Goal: Information Seeking & Learning: Check status

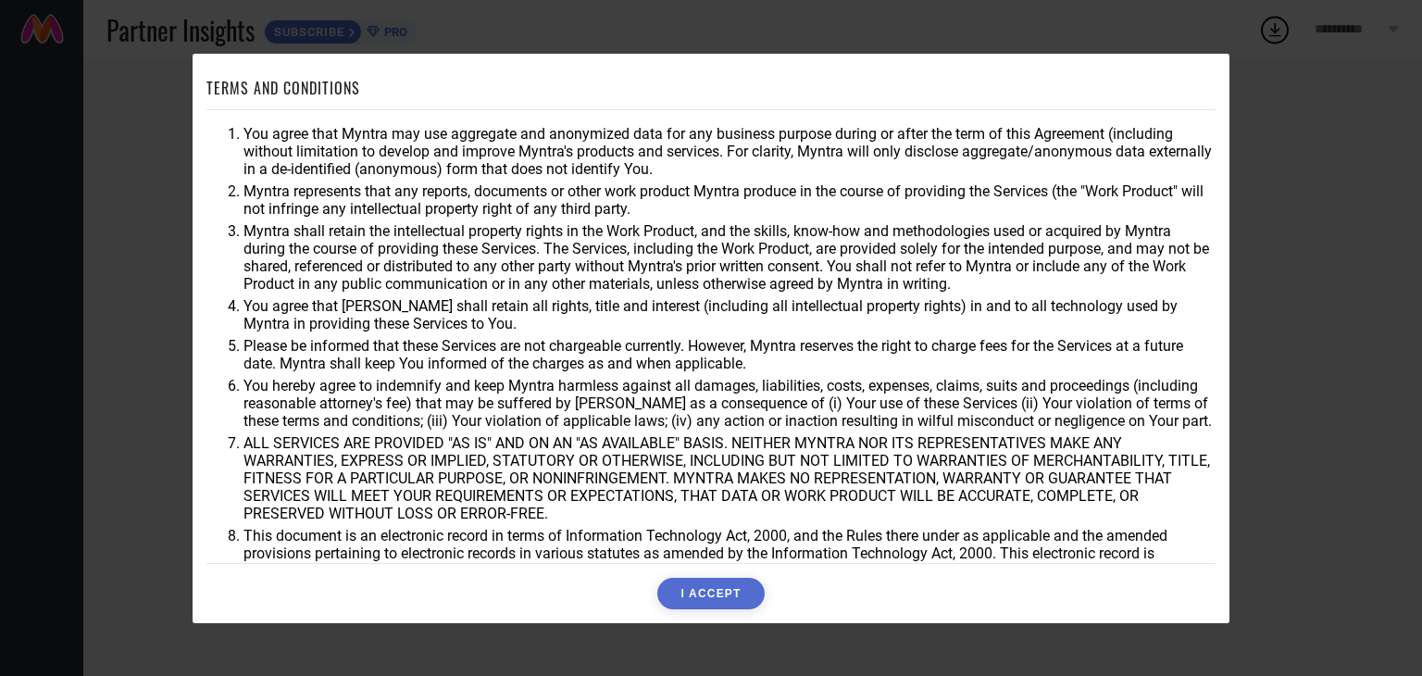
click at [703, 591] on button "I ACCEPT" at bounding box center [710, 593] width 106 height 31
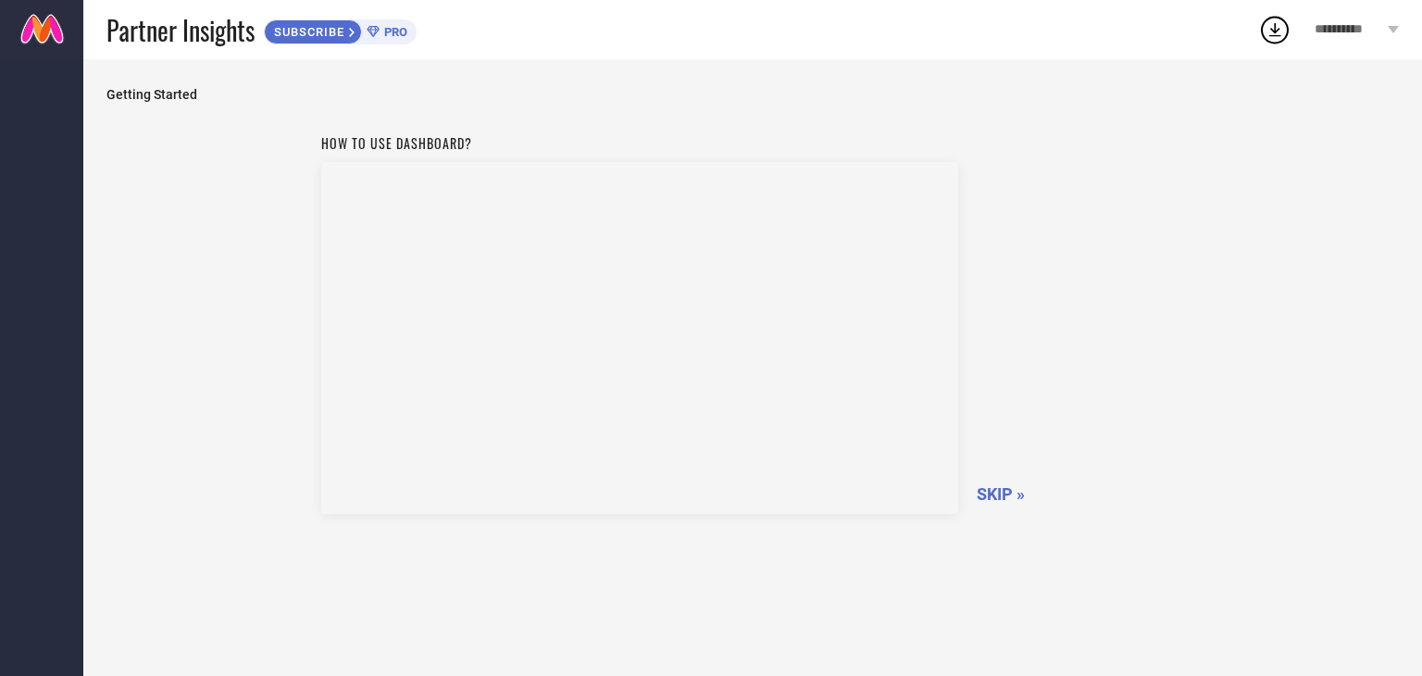
click at [999, 495] on span "SKIP »" at bounding box center [1001, 493] width 48 height 19
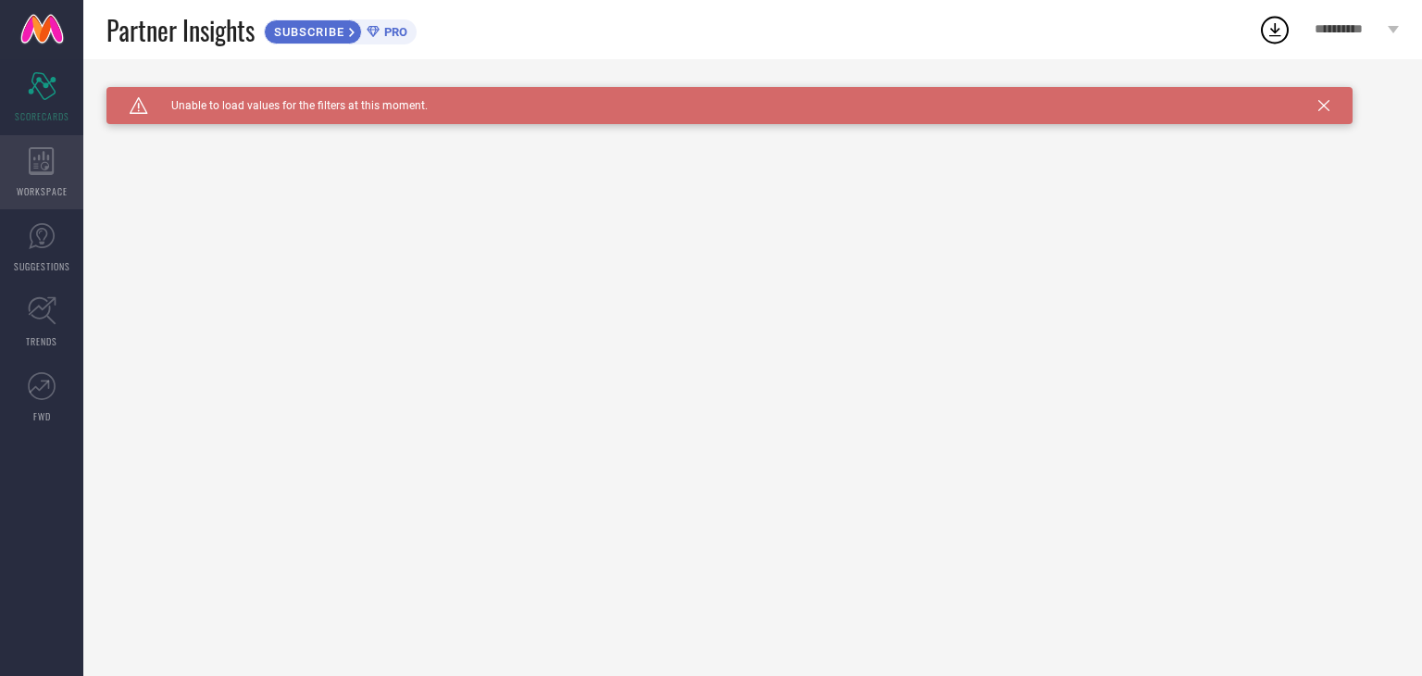
click at [62, 180] on div "WORKSPACE" at bounding box center [41, 172] width 83 height 74
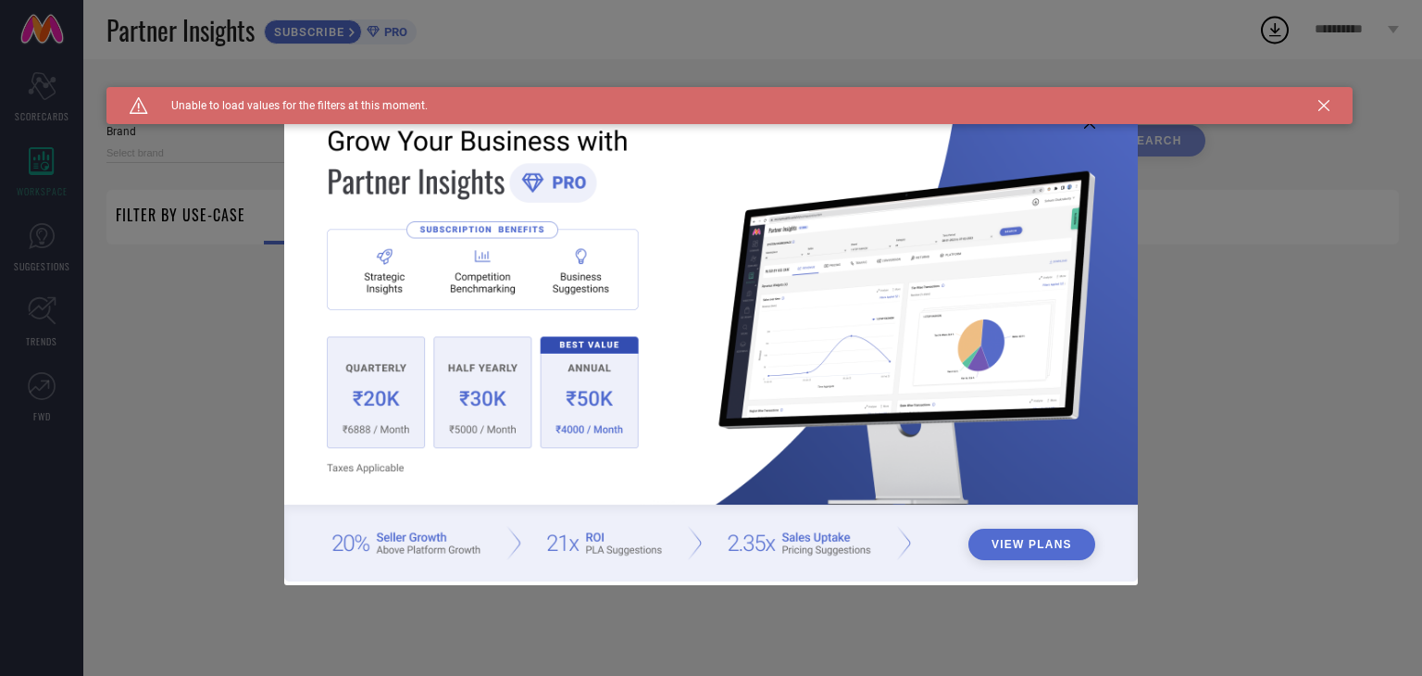
type input "1 STOP FASHION"
type input "All"
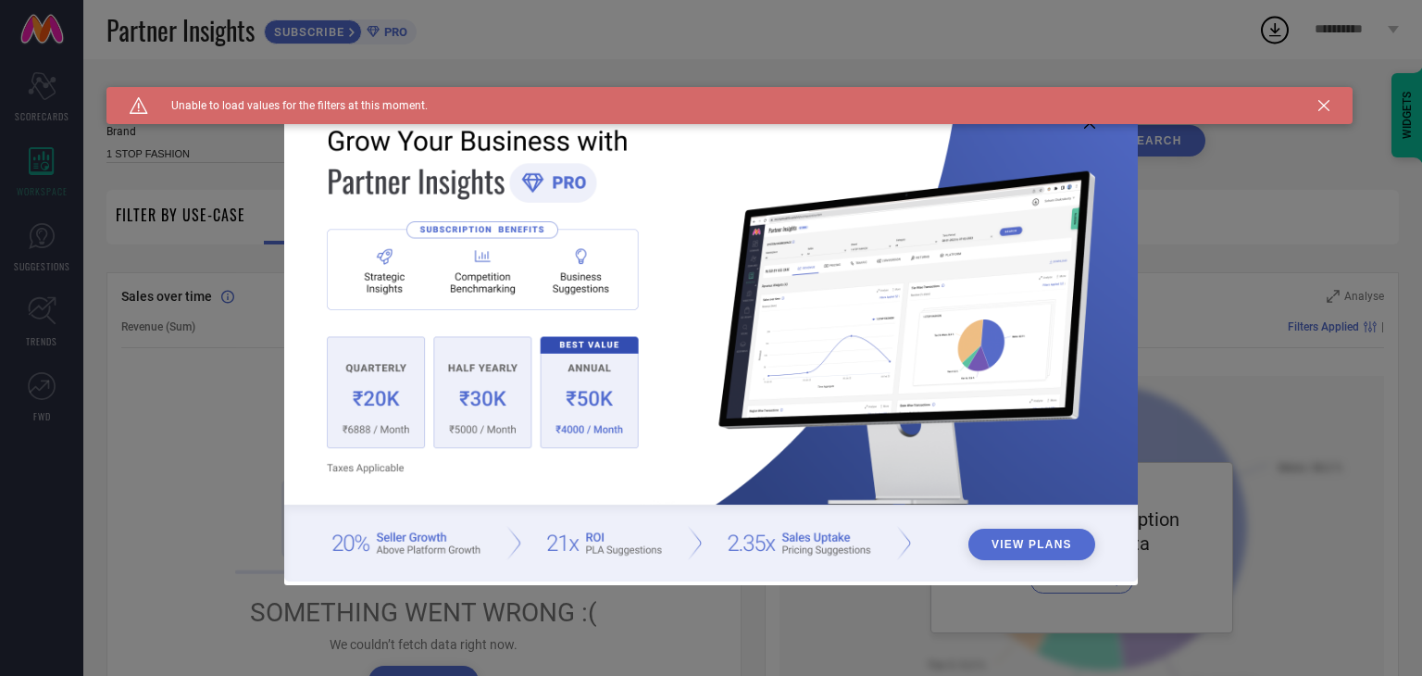
click at [1324, 106] on icon at bounding box center [1323, 105] width 11 height 11
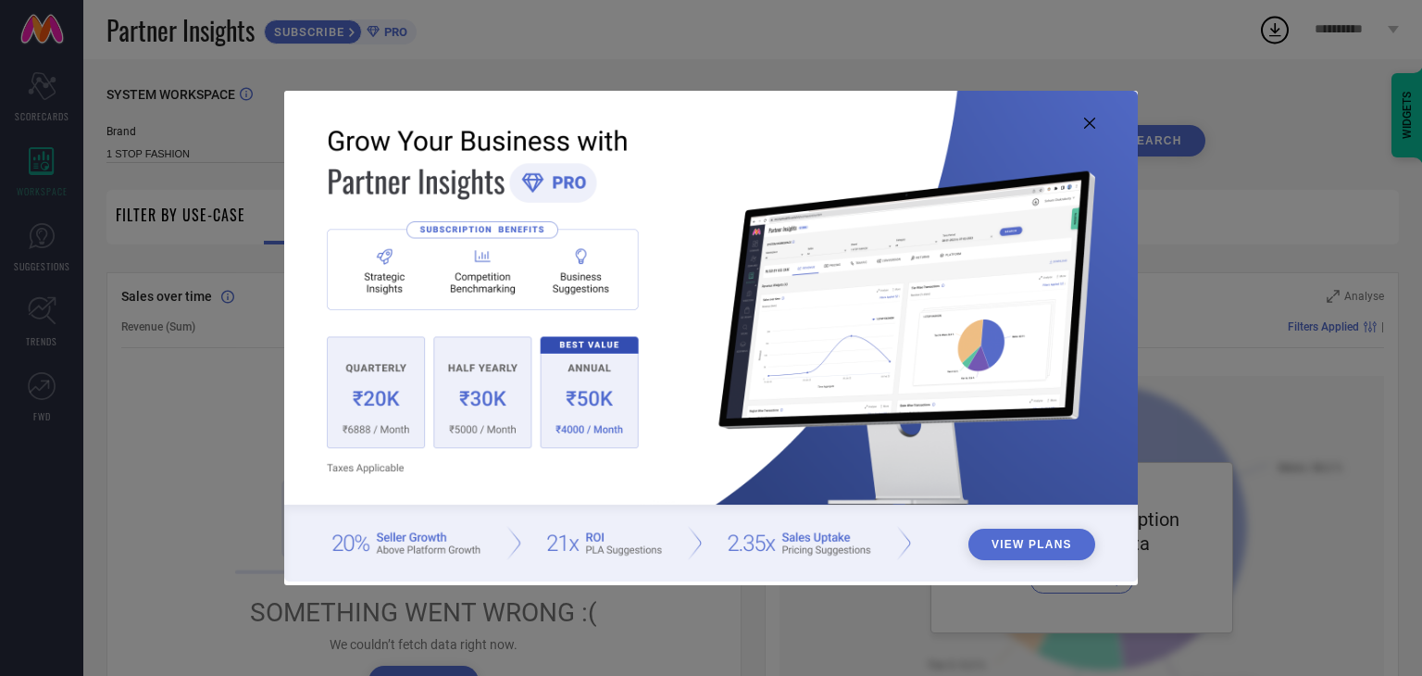
click at [1094, 129] on img at bounding box center [710, 336] width 853 height 491
click at [1089, 120] on icon at bounding box center [1089, 123] width 11 height 11
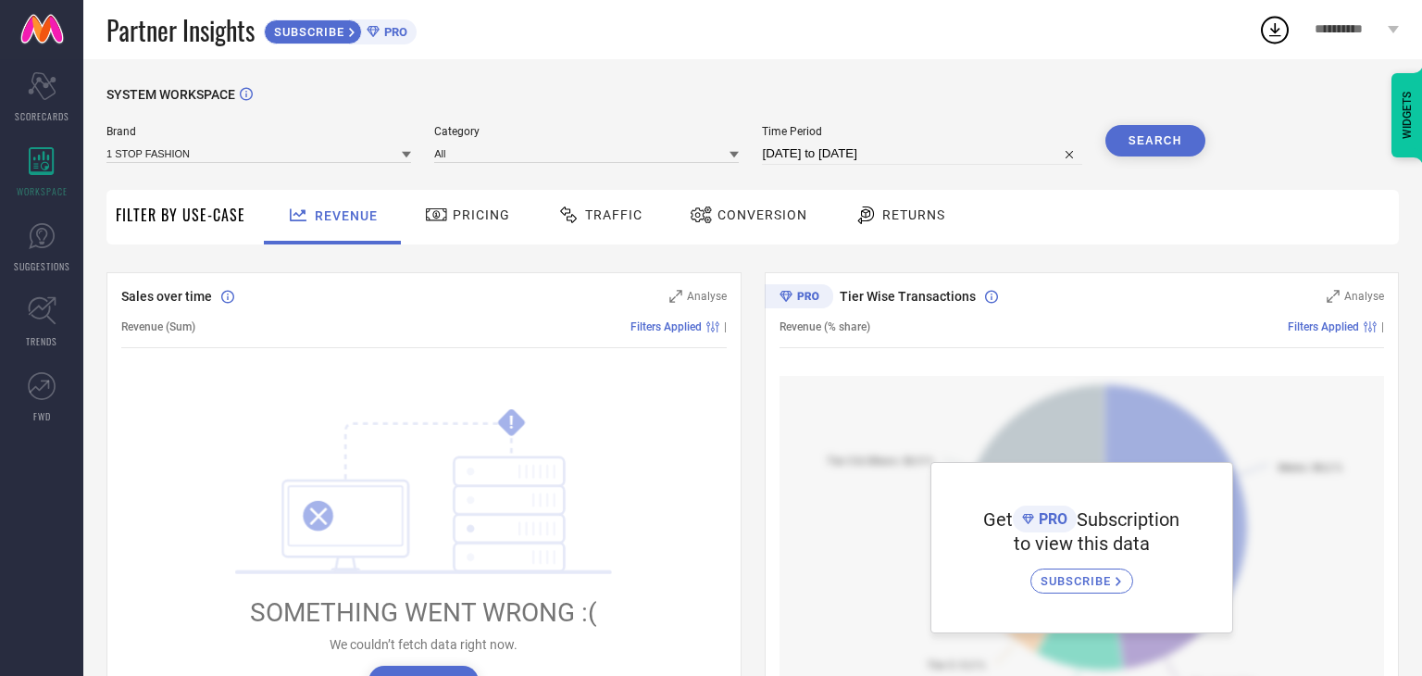
click at [467, 212] on span "Pricing" at bounding box center [481, 214] width 57 height 15
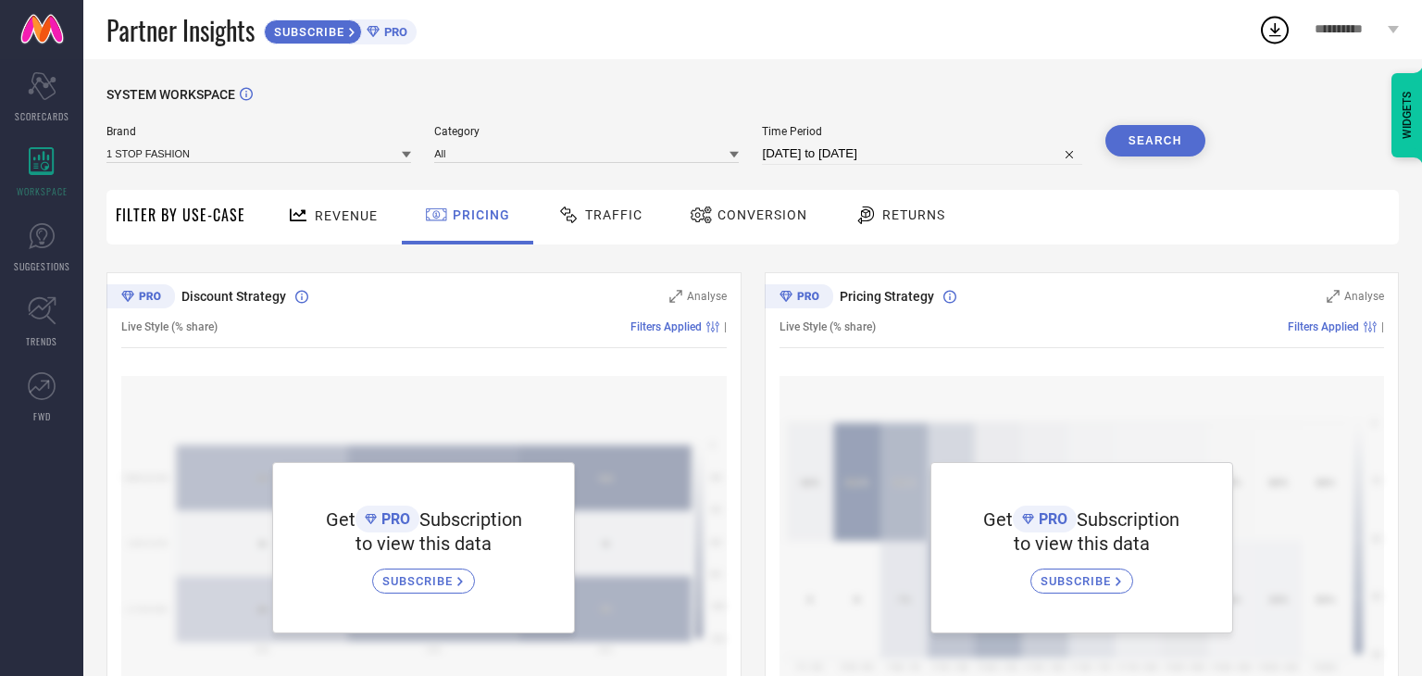
click at [620, 228] on div "Traffic" at bounding box center [600, 214] width 94 height 31
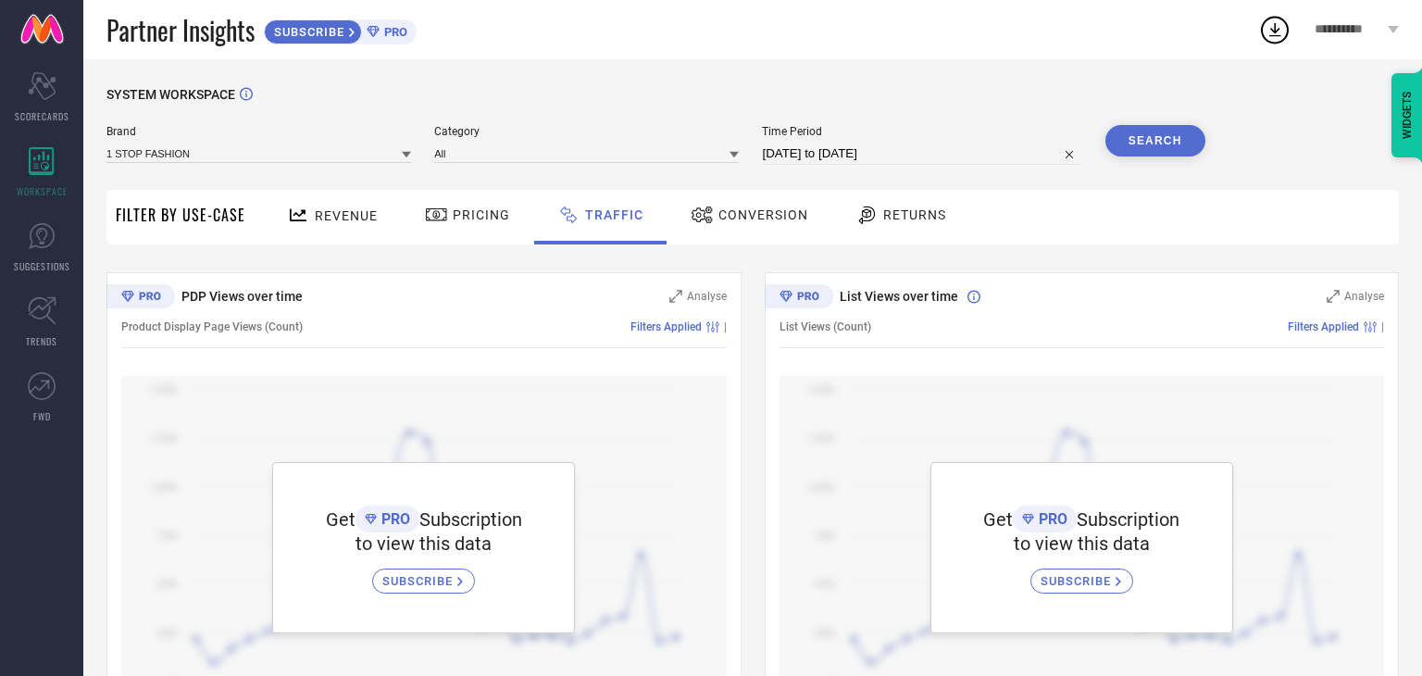
click at [755, 222] on span "Conversion" at bounding box center [763, 214] width 90 height 15
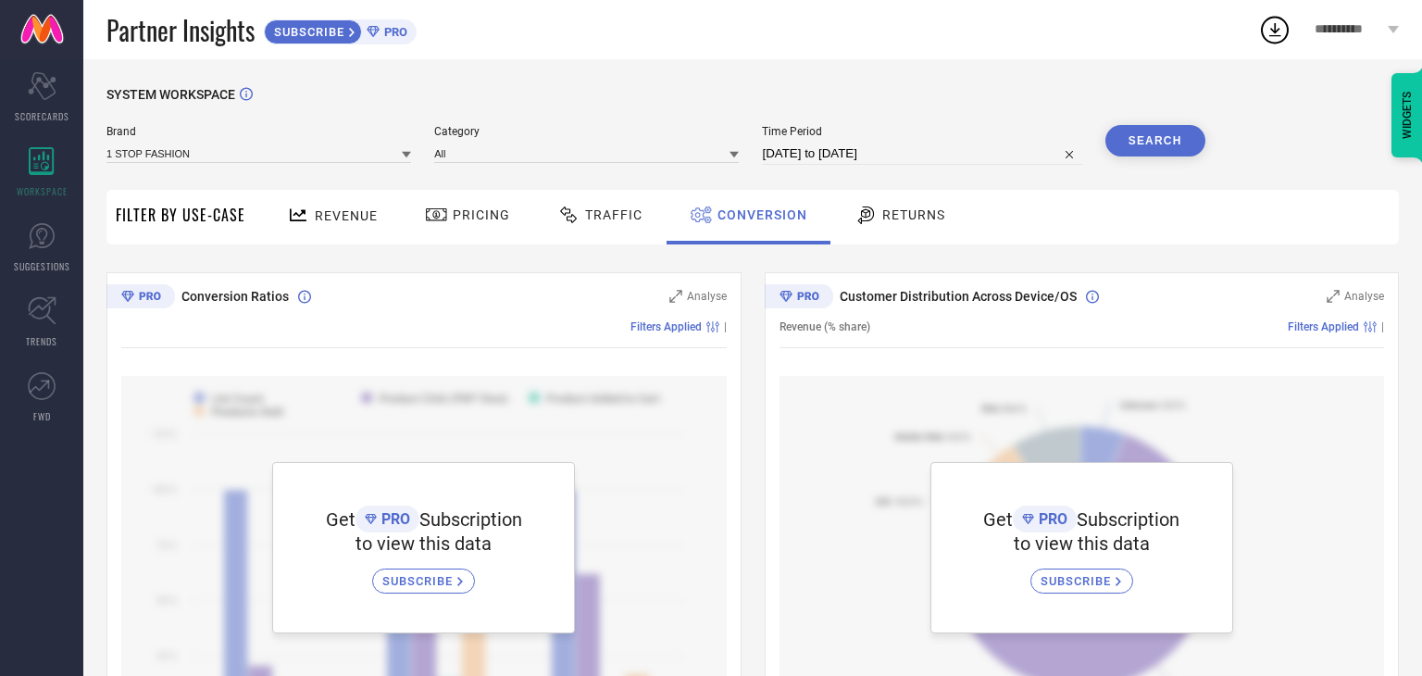
click at [899, 231] on div "Returns" at bounding box center [899, 217] width 137 height 55
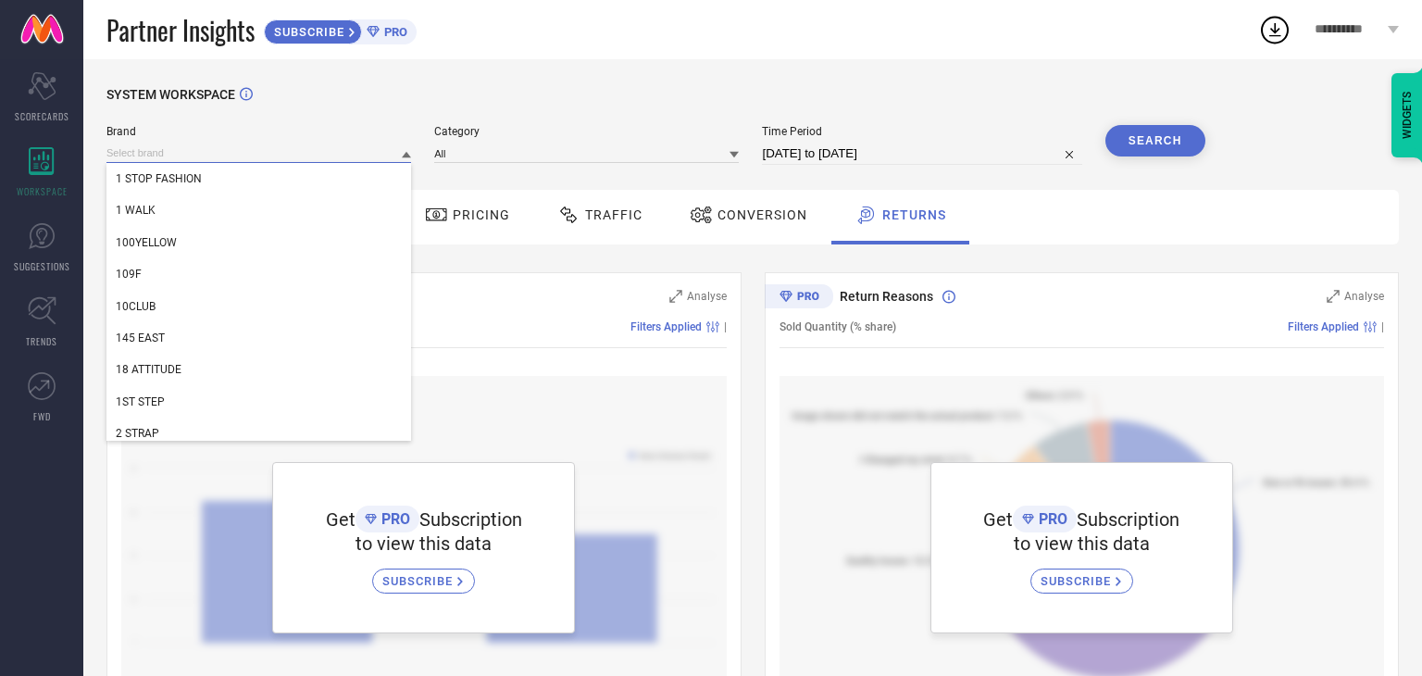
click at [270, 153] on input at bounding box center [258, 152] width 305 height 19
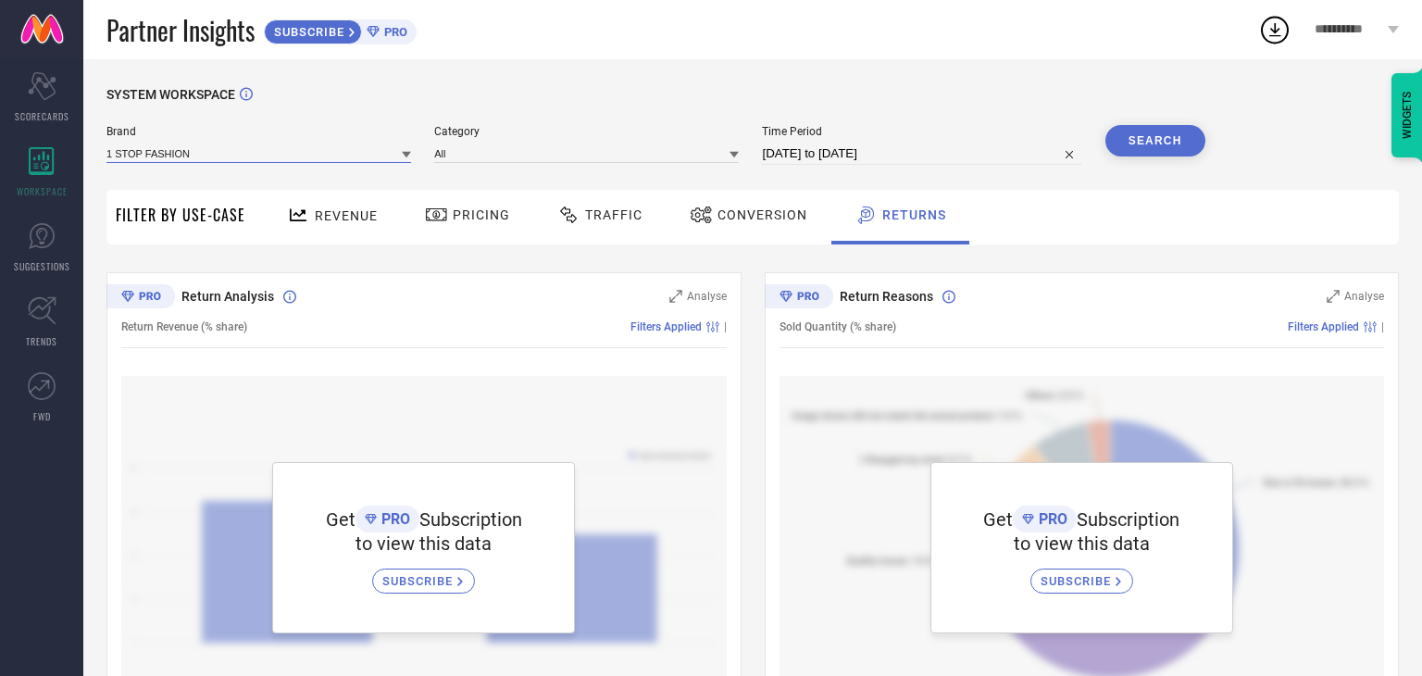
click at [373, 153] on input at bounding box center [258, 152] width 305 height 19
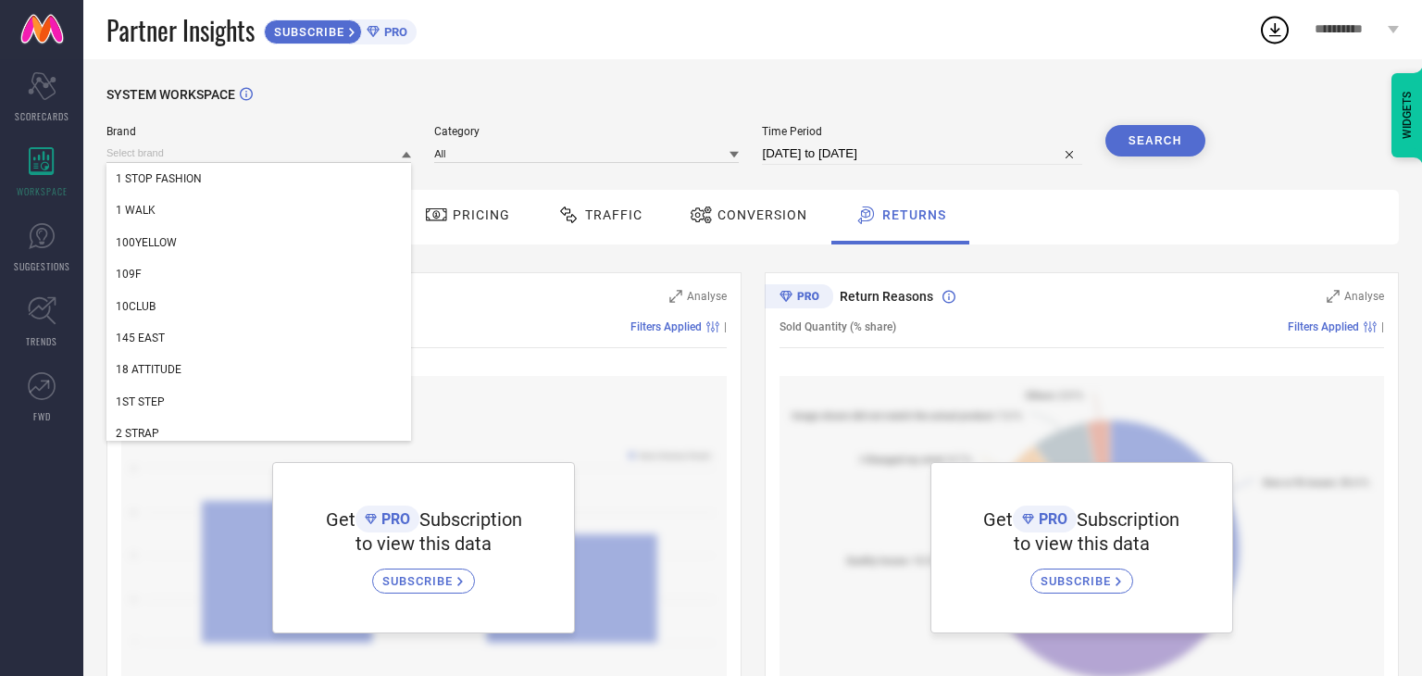
click at [573, 118] on div "SYSTEM WORKSPACE" at bounding box center [752, 106] width 1292 height 38
